Goal: Task Accomplishment & Management: Manage account settings

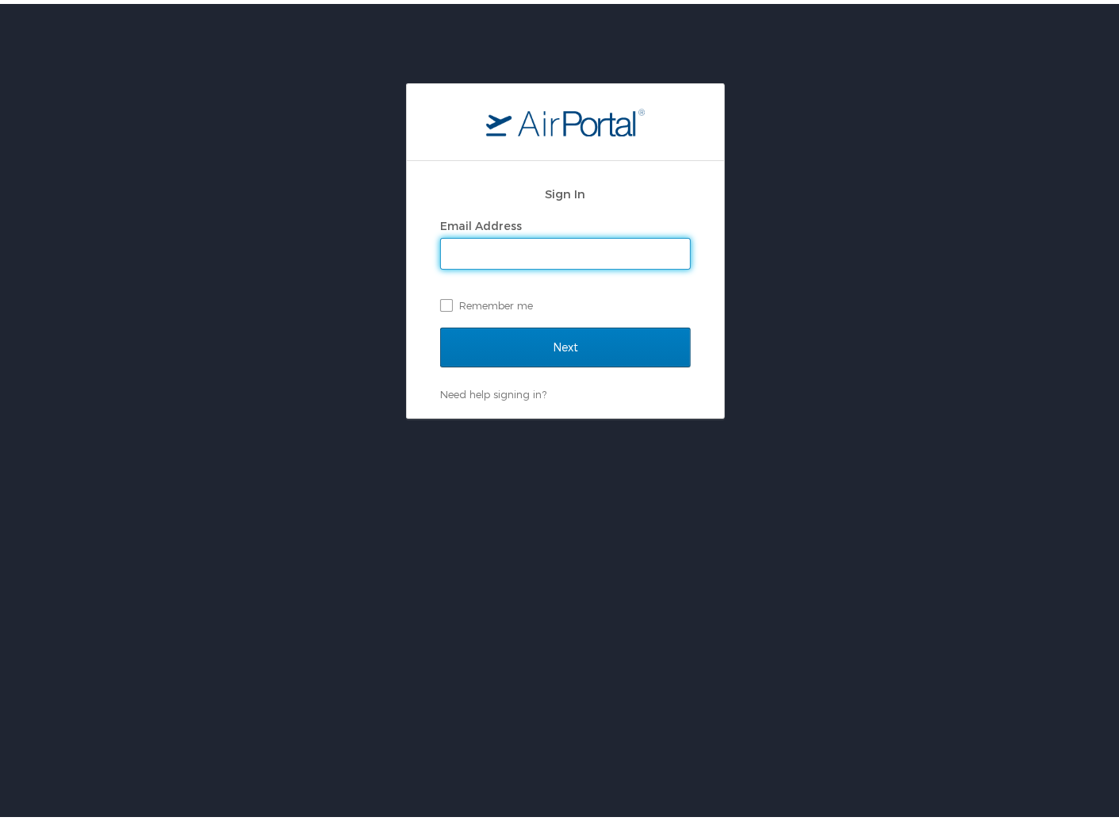
type input "hannah.caul@oneforefront.com"
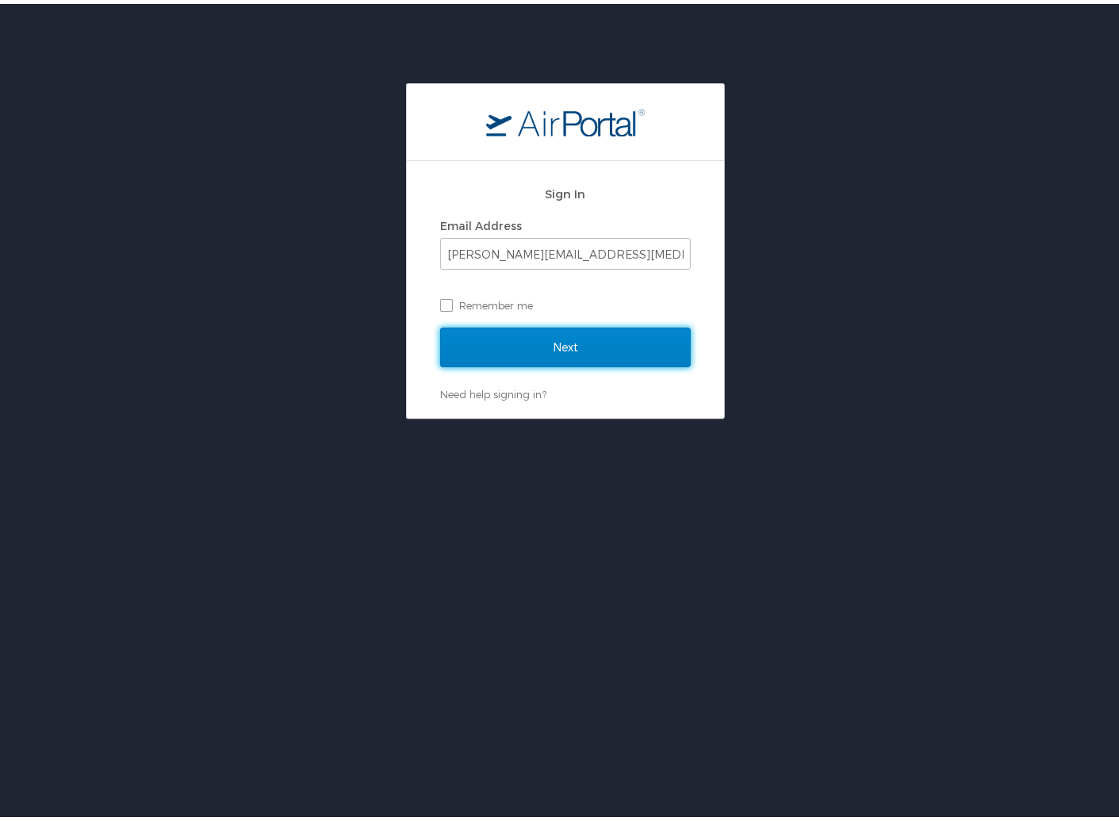
click at [584, 345] on input "Next" at bounding box center [565, 344] width 251 height 40
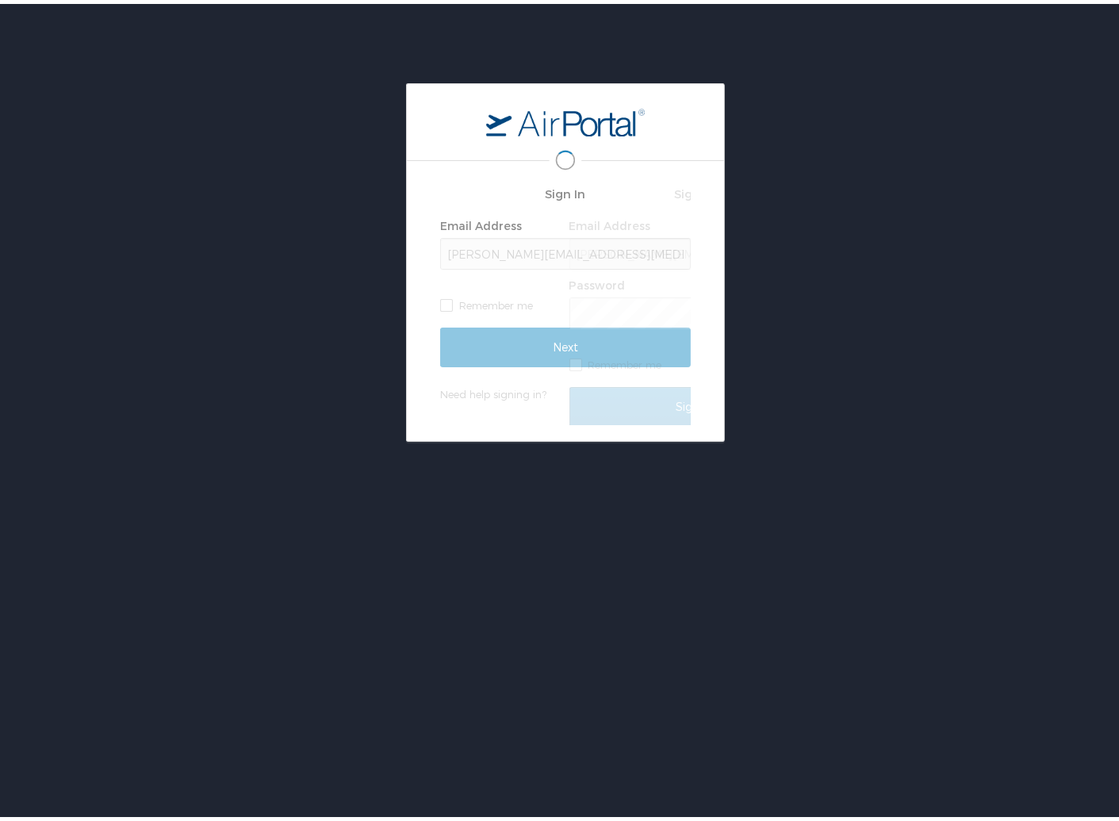
scroll to position [0, 2]
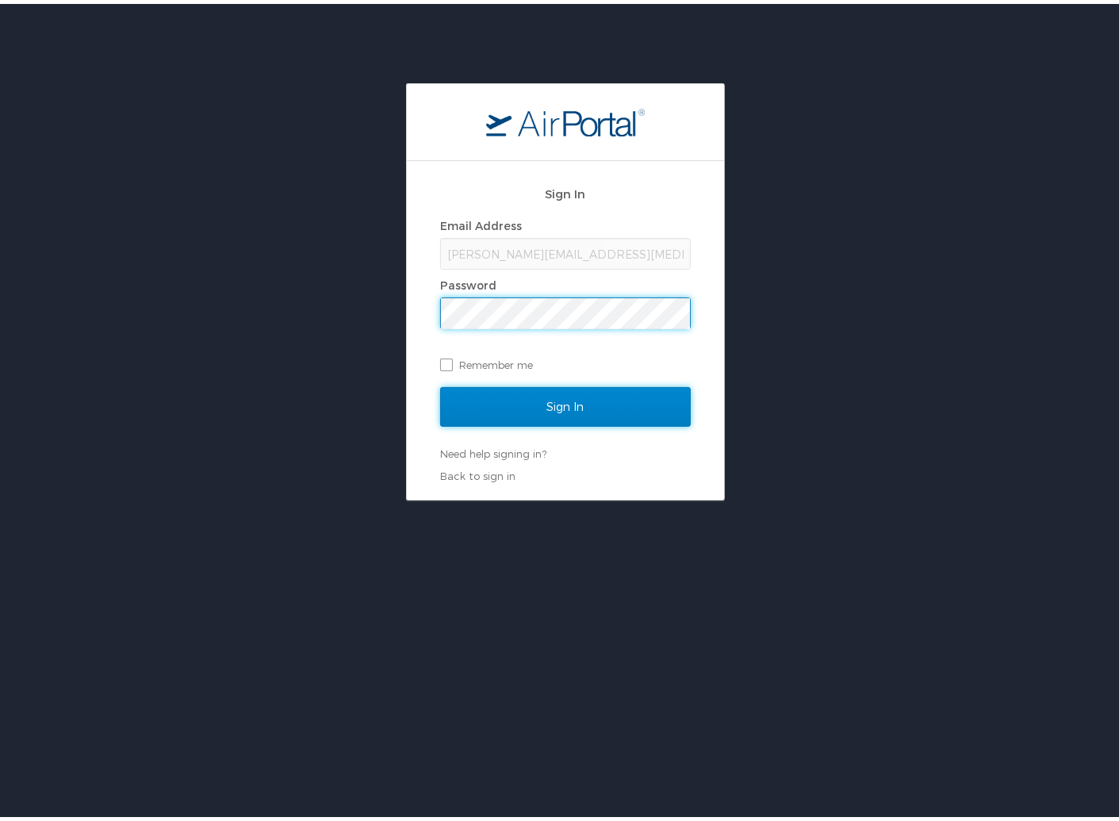
click at [537, 401] on input "Sign In" at bounding box center [565, 403] width 251 height 40
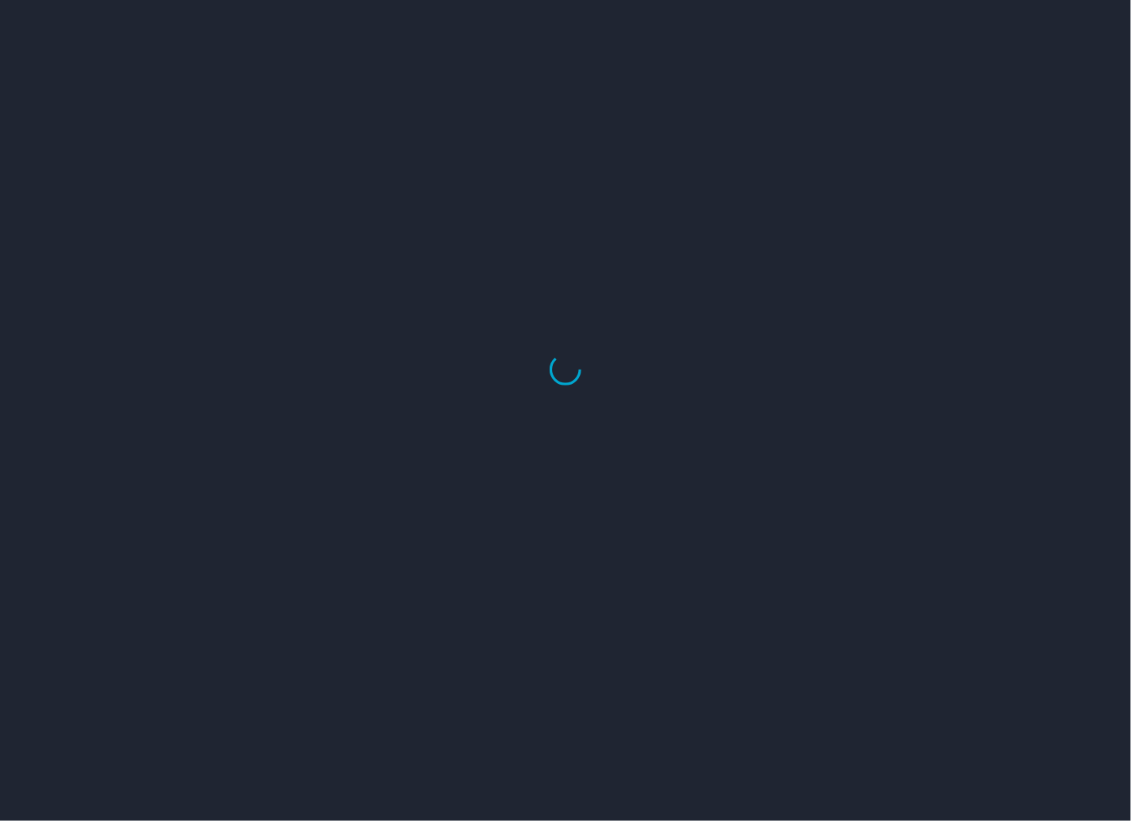
select select "US"
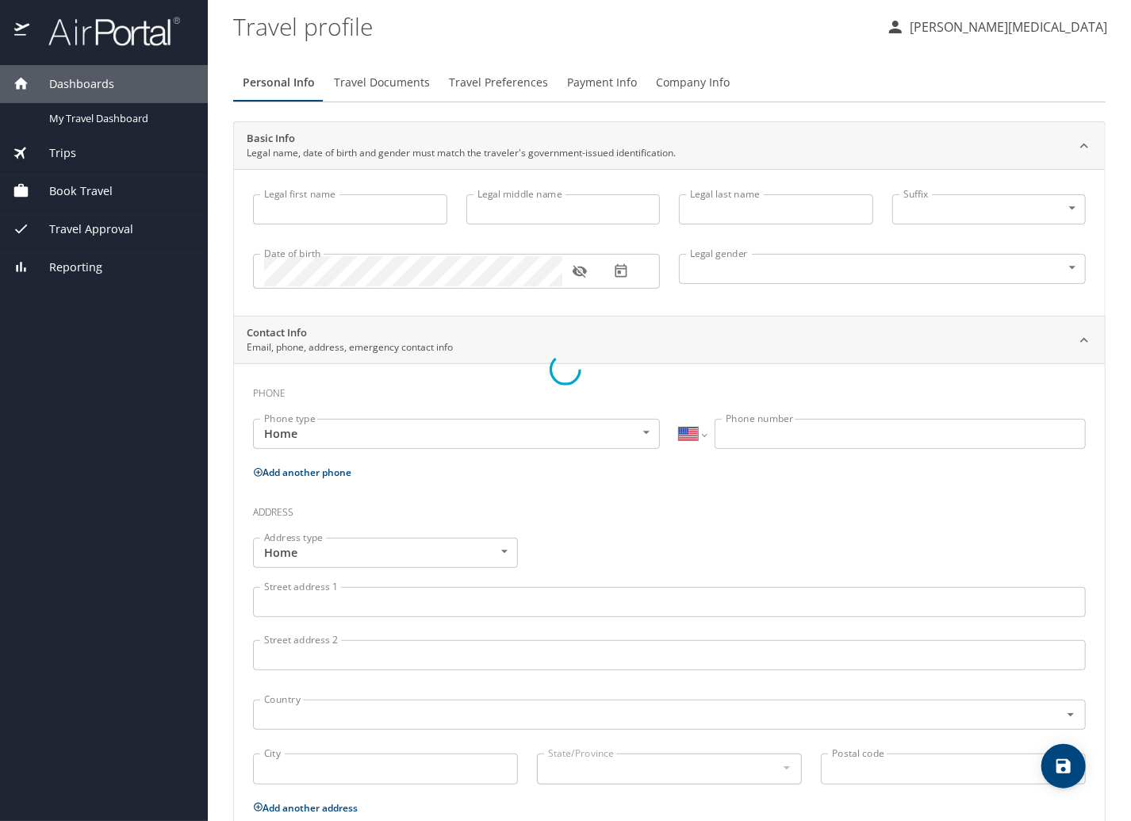
type input "Hannah"
type input "C"
type input "Caul"
type input "Female"
select select "US"
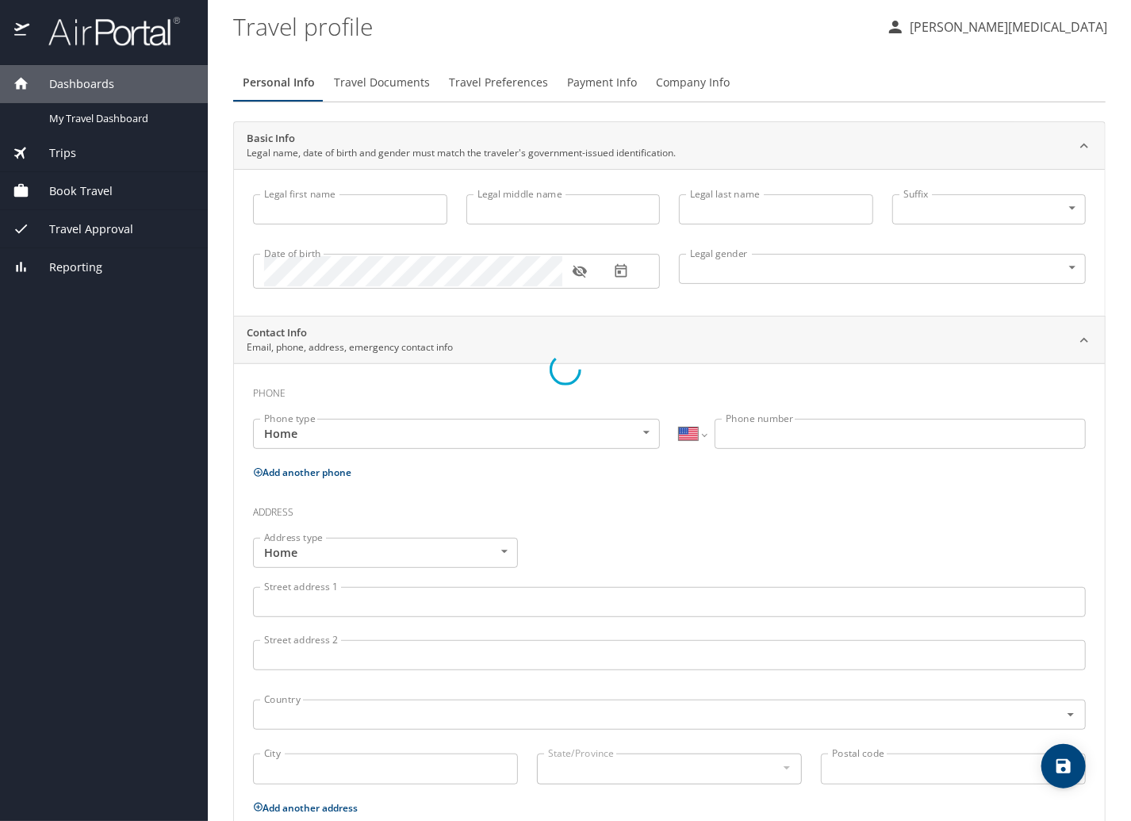
select select "US"
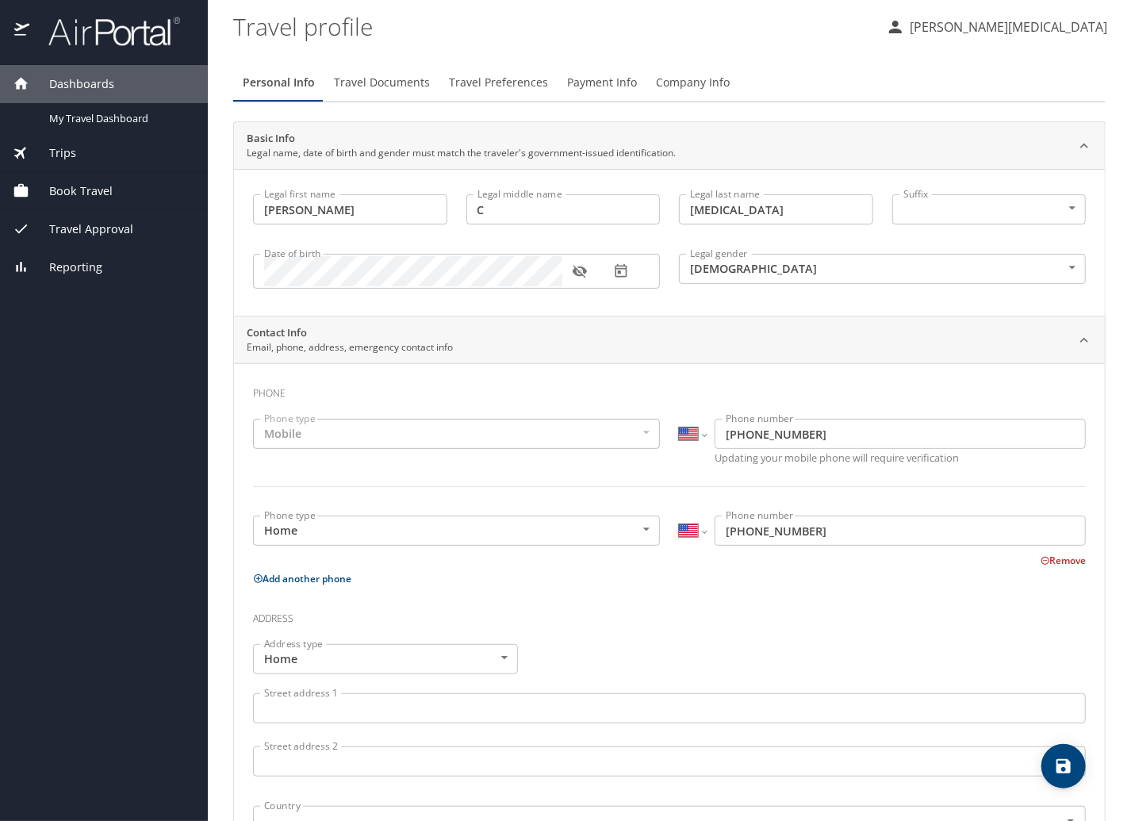
click at [825, 434] on input "(601) 551-3725" at bounding box center [900, 434] width 371 height 30
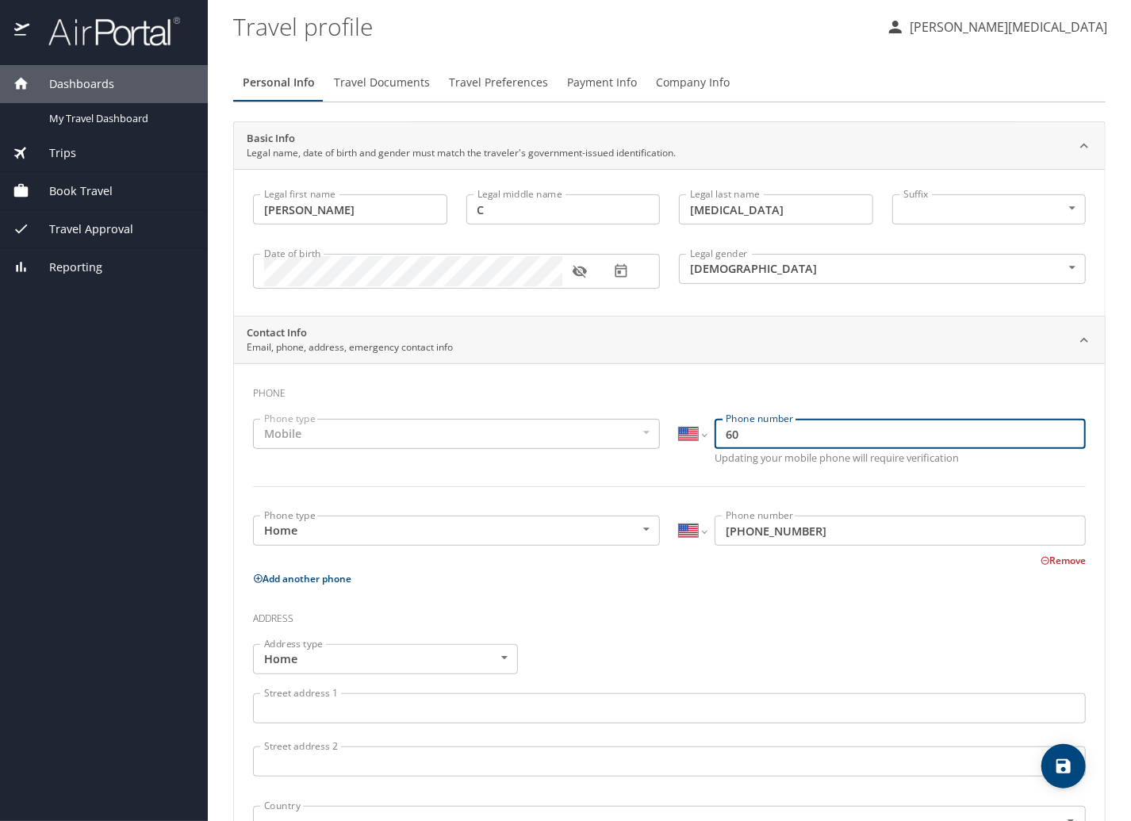
type input "6"
type input "(313) 501-9011"
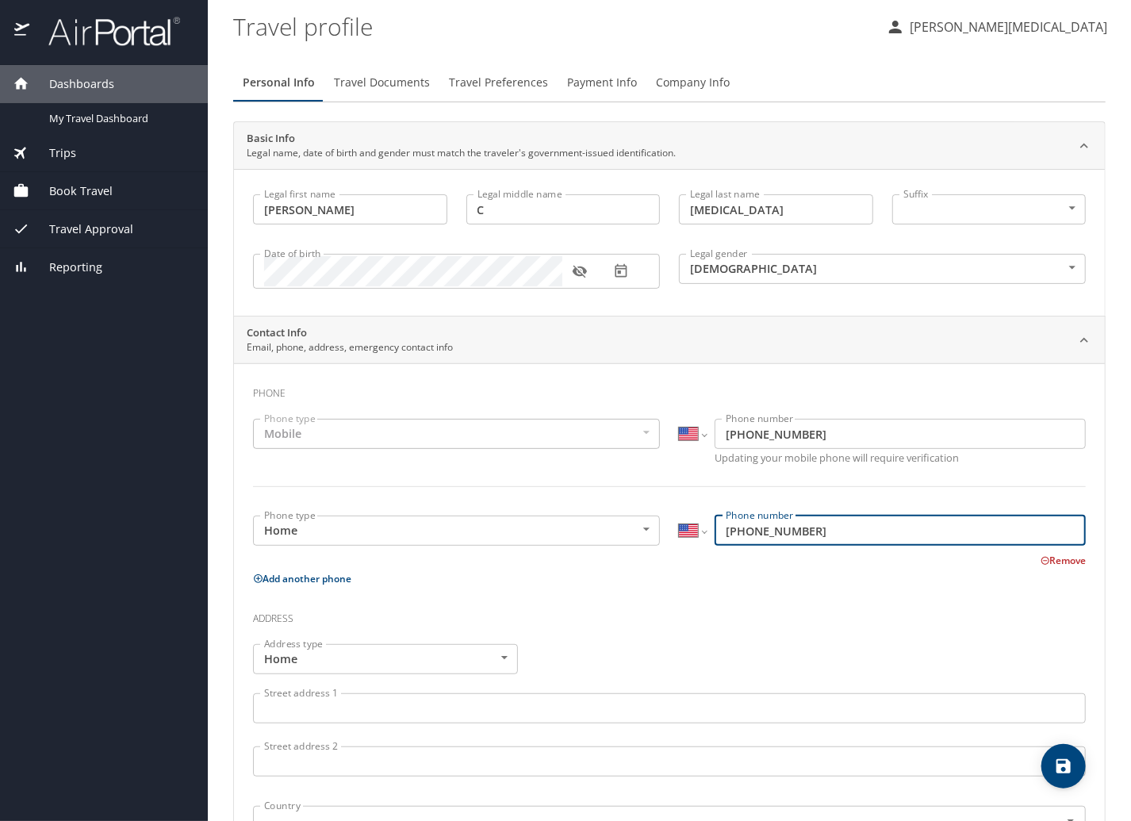
click at [807, 536] on input "(601) 551-3725" at bounding box center [900, 531] width 371 height 30
type input "6"
type input "(313) 501-9011"
click at [955, 611] on h3 "Address" at bounding box center [669, 614] width 833 height 27
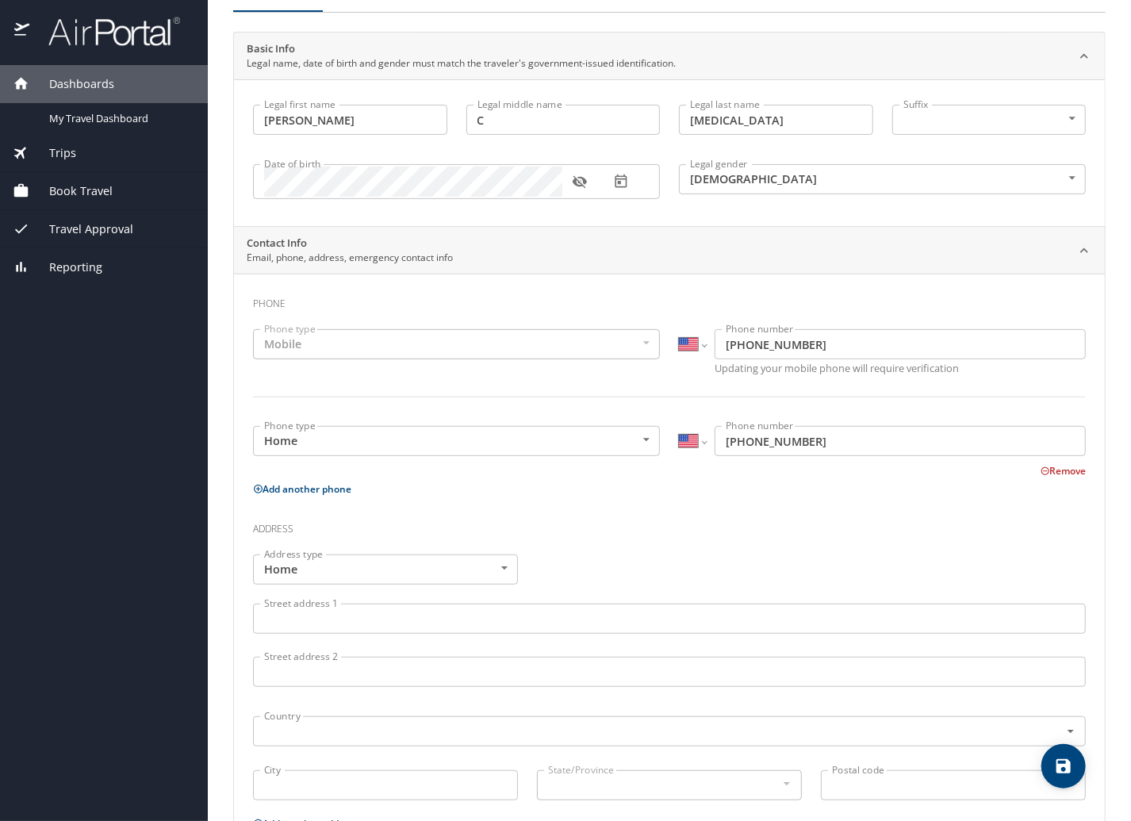
scroll to position [292, 0]
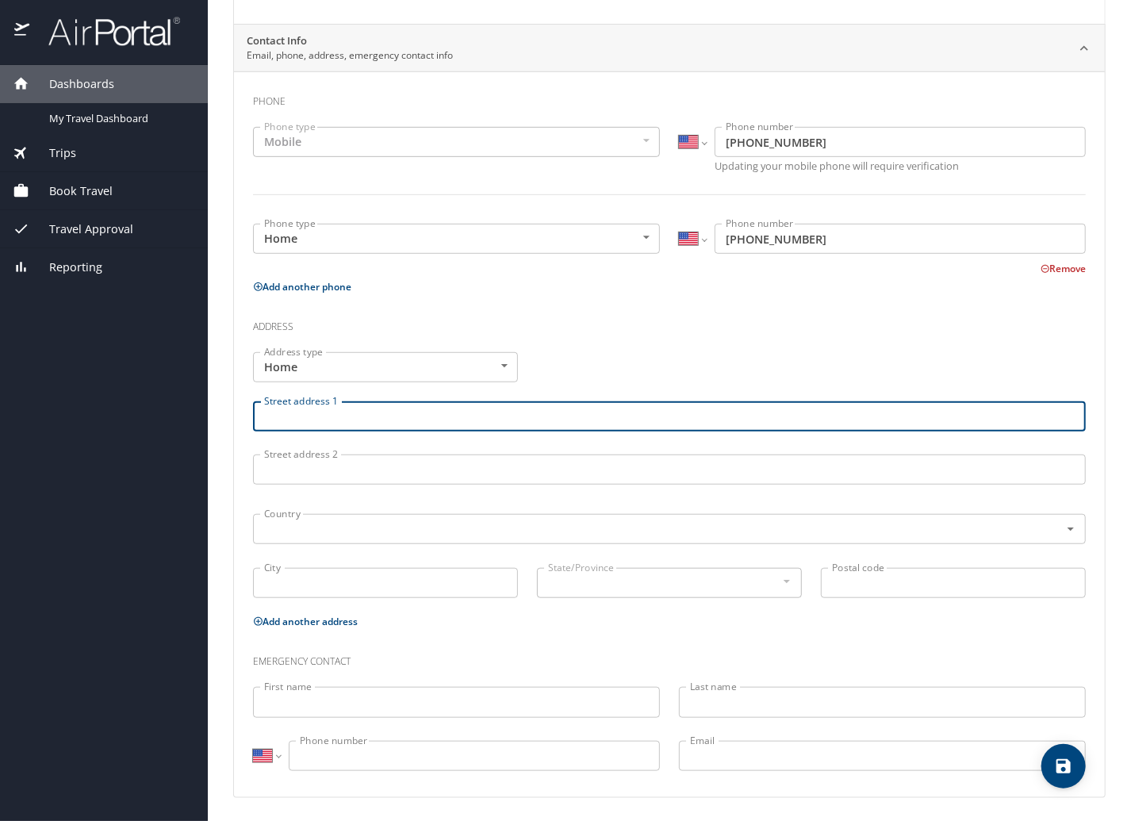
click at [384, 418] on input "Street address 1" at bounding box center [669, 416] width 833 height 30
type input "25870 Village Green Blvd"
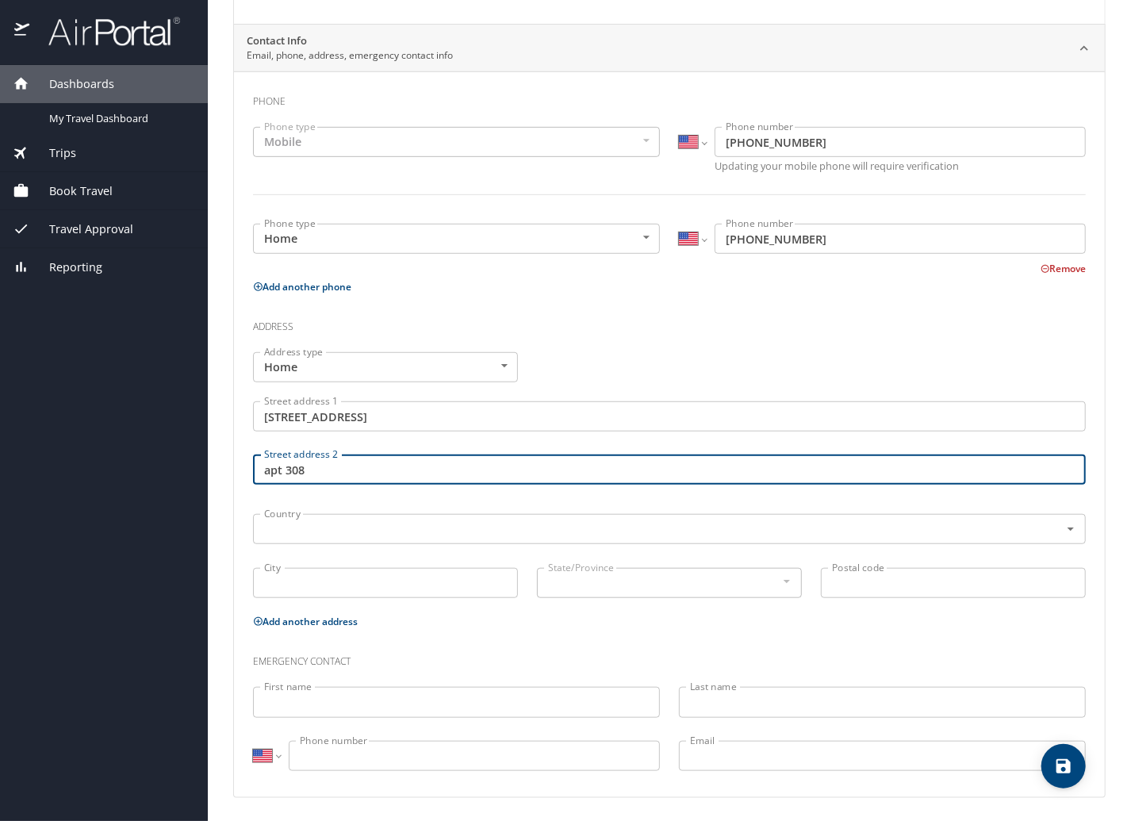
type input "apt 308"
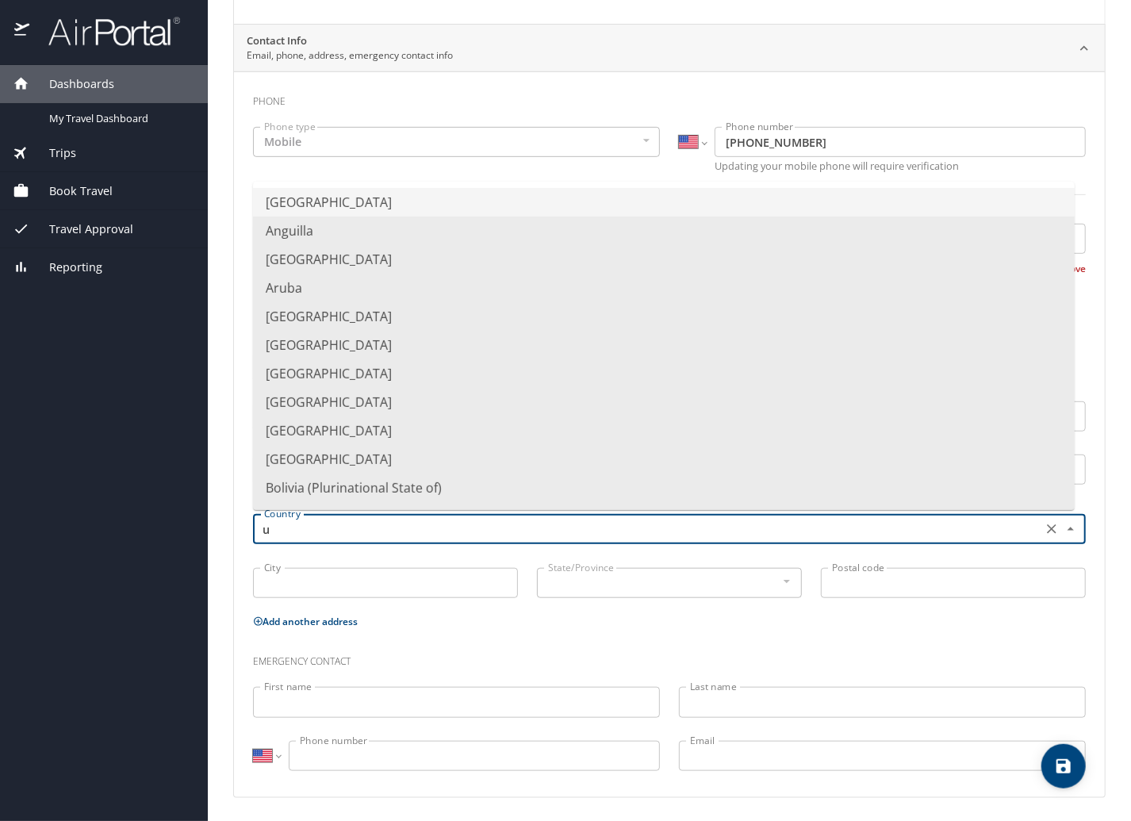
click at [339, 199] on li "United States of America" at bounding box center [664, 202] width 822 height 29
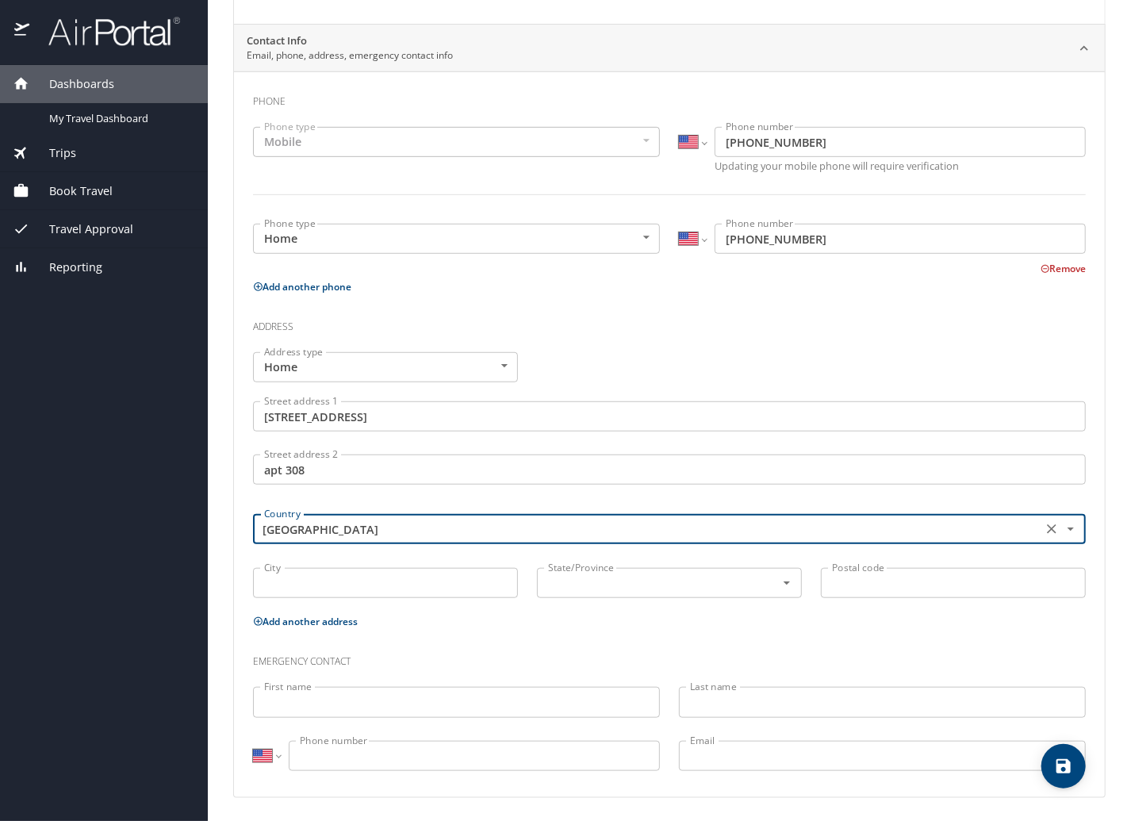
type input "United States of America"
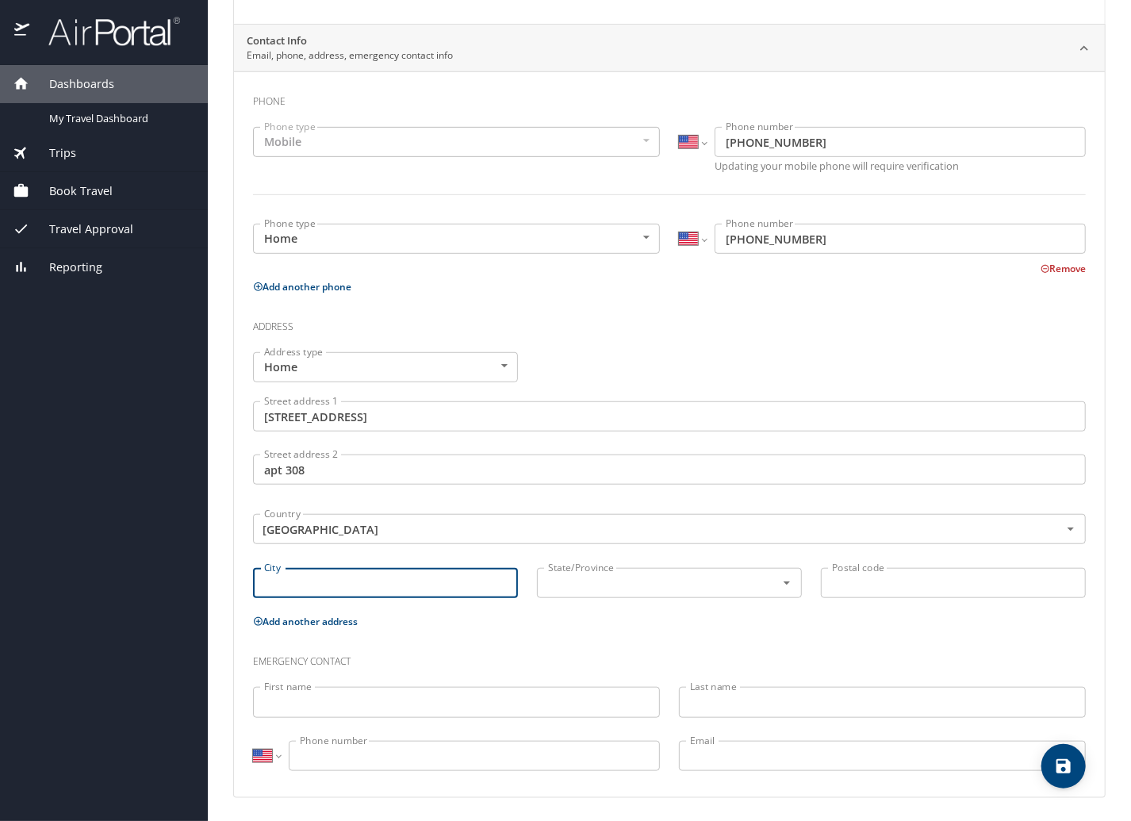
click at [329, 583] on input "City" at bounding box center [385, 583] width 265 height 30
type input "Harrison Township"
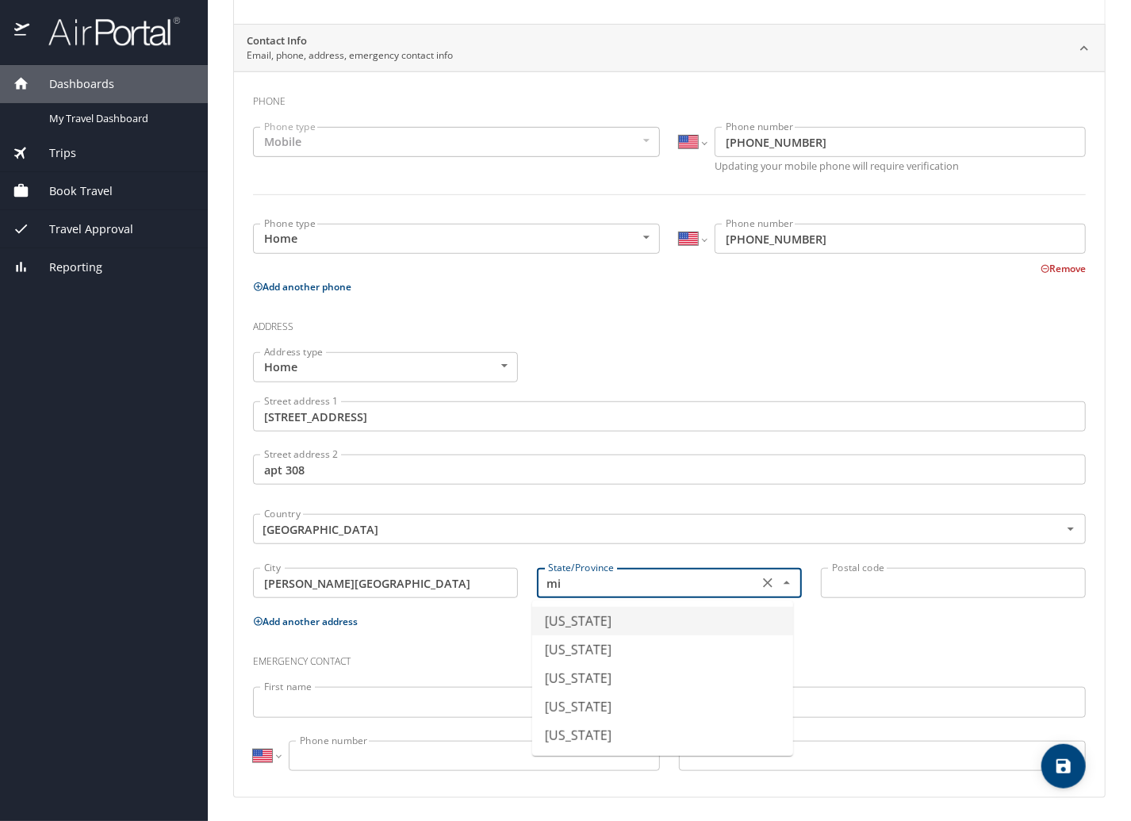
type input "Michigan"
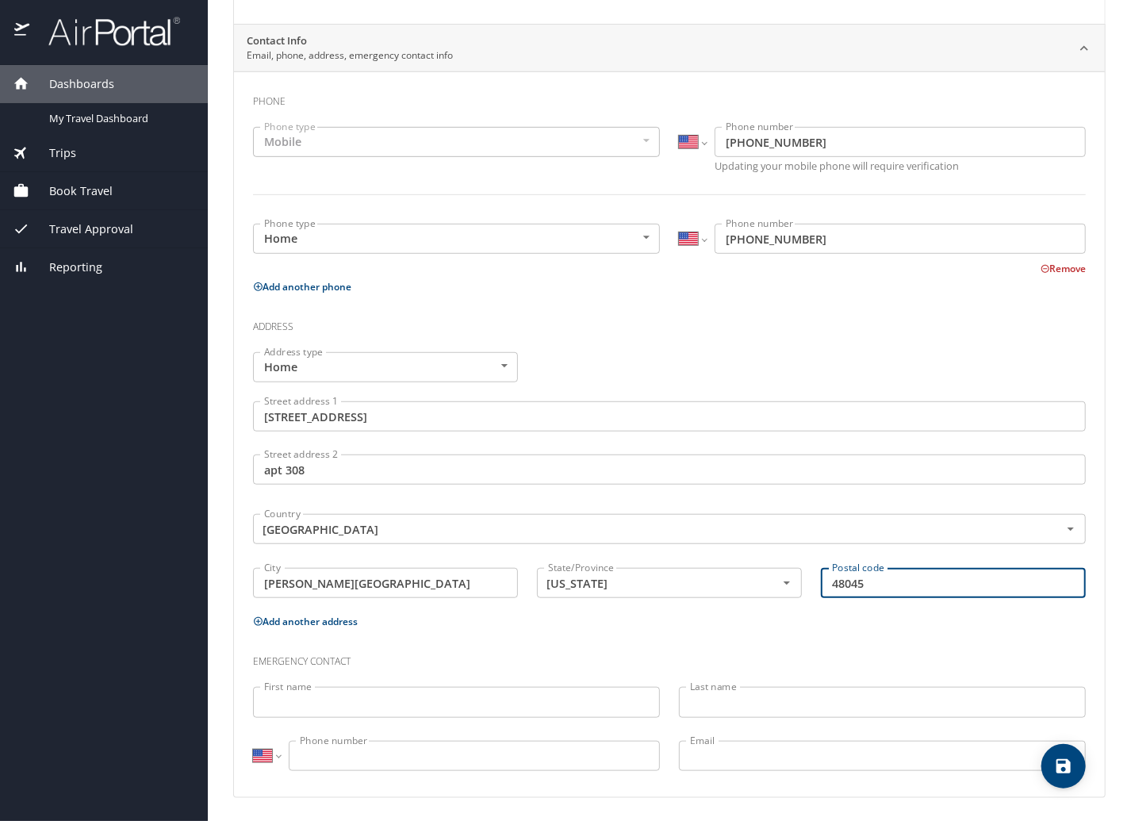
type input "48045"
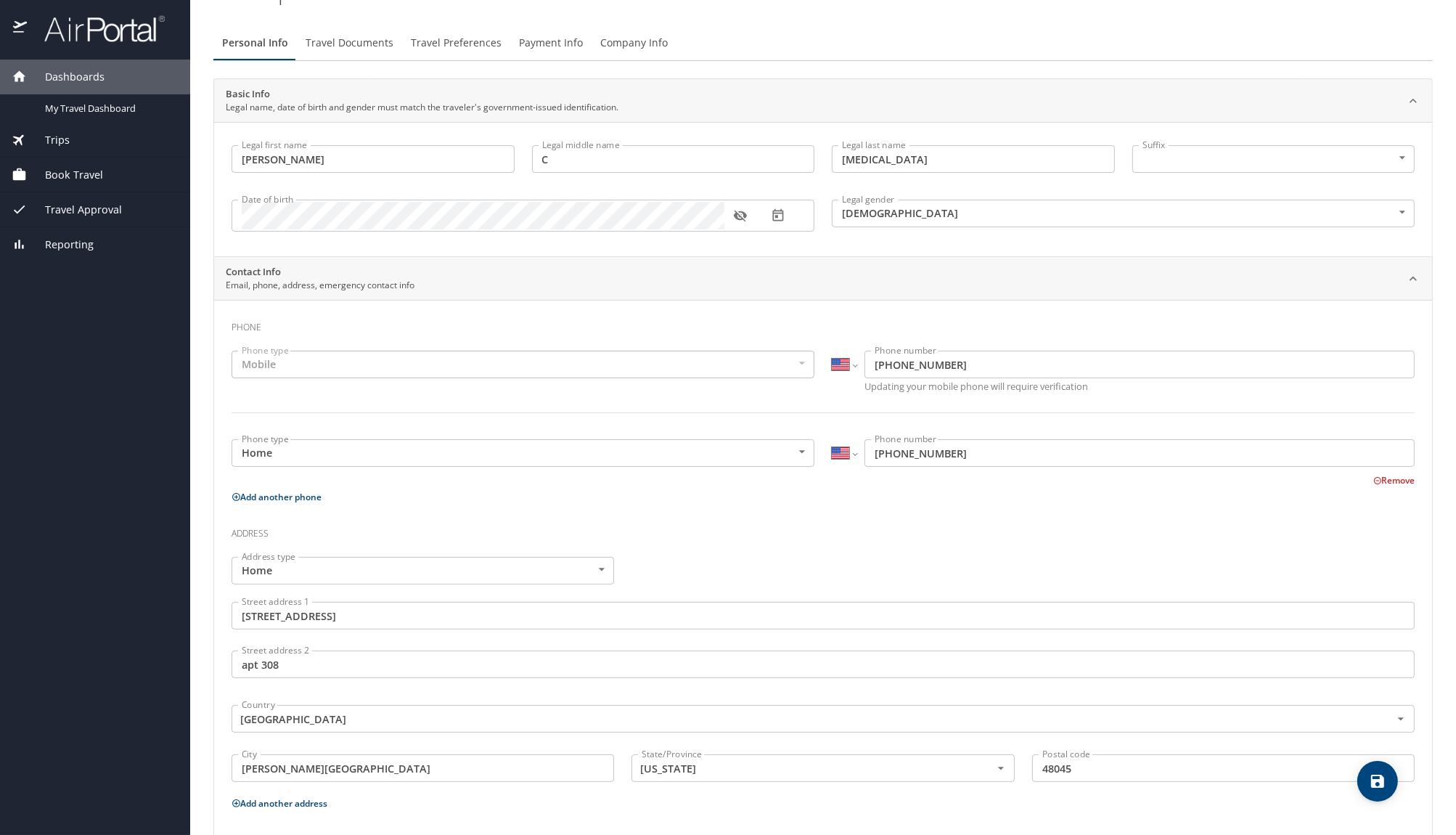
scroll to position [0, 0]
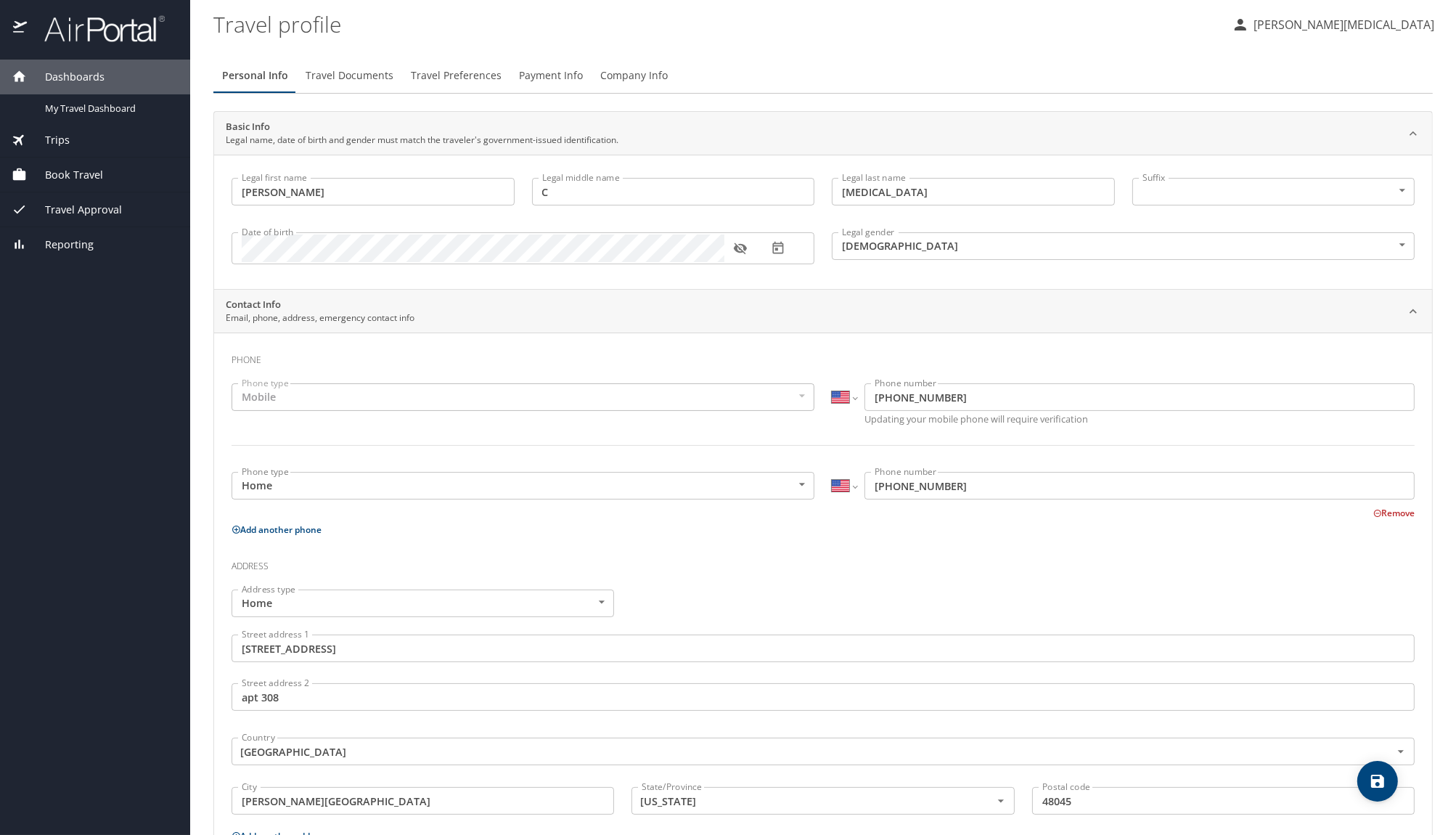
click at [78, 176] on span "Book Travel" at bounding box center [64, 174] width 76 height 16
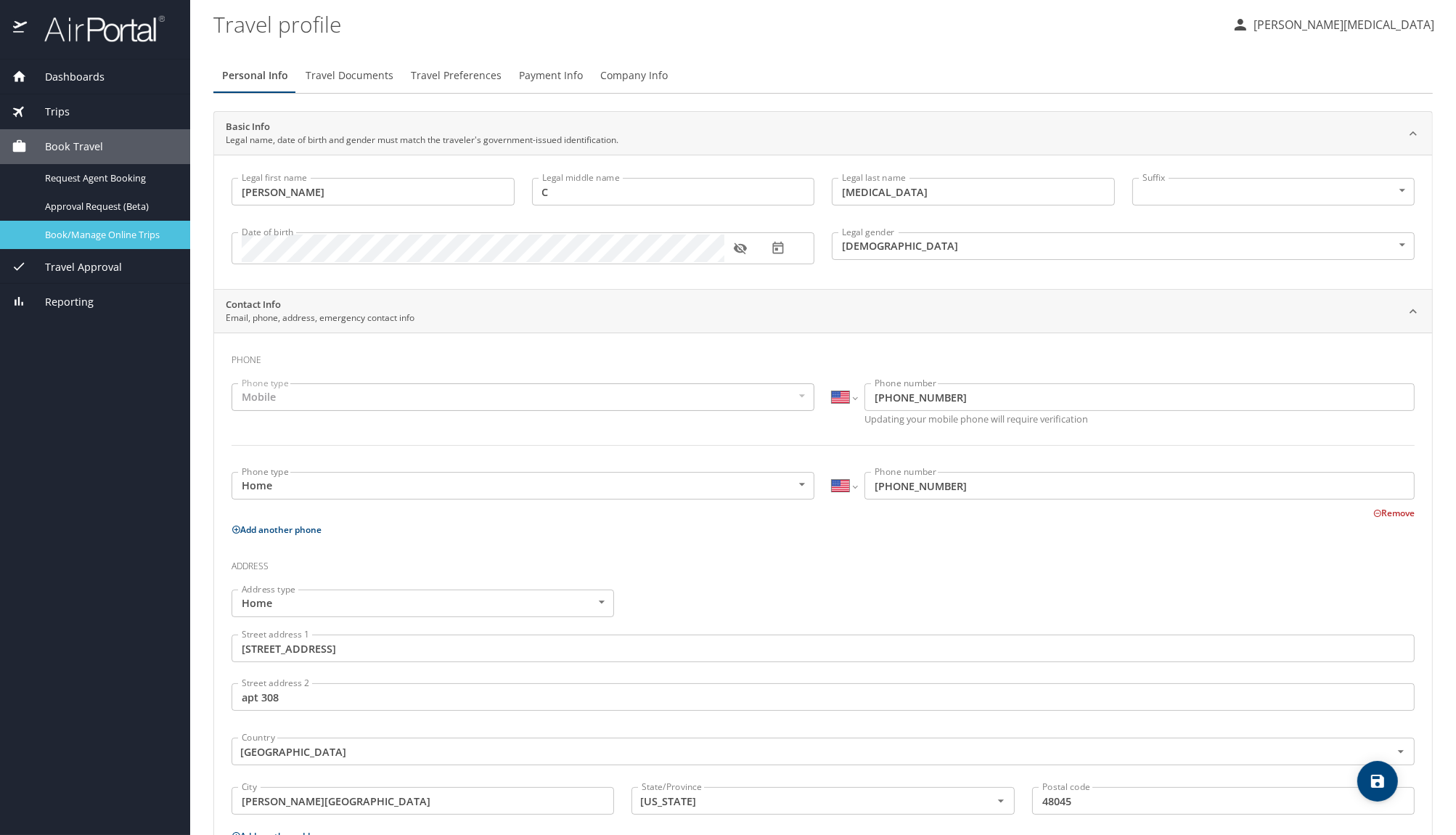
click at [101, 236] on span "Book/Manage Online Trips" at bounding box center [109, 234] width 128 height 14
